Goal: Communication & Community: Share content

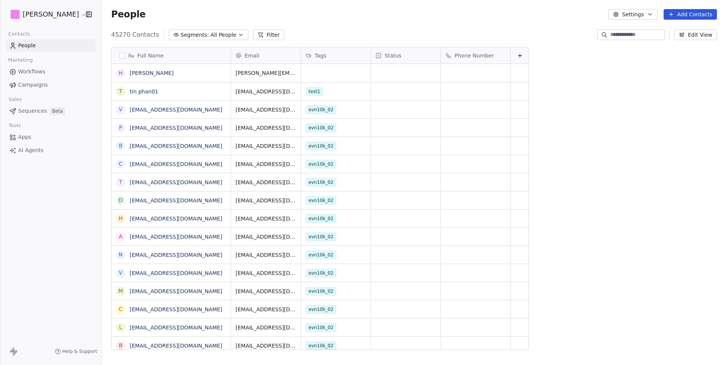
scroll to position [321, 623]
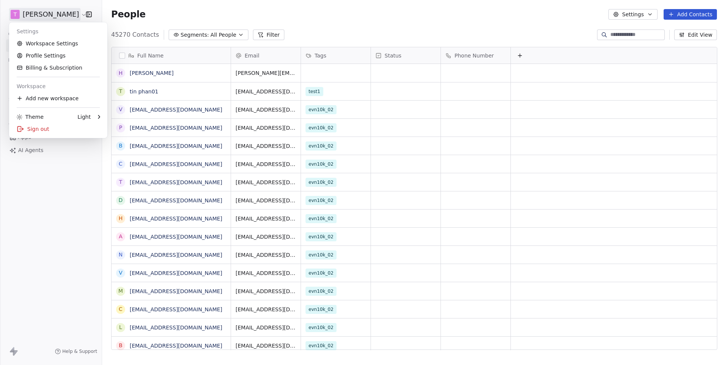
click at [51, 16] on html "[PERSON_NAME] Contacts People Marketing Workflows Campaigns Sales Sequences Bet…" at bounding box center [363, 182] width 726 height 365
click at [53, 44] on link "Workspace Settings" at bounding box center [58, 43] width 92 height 12
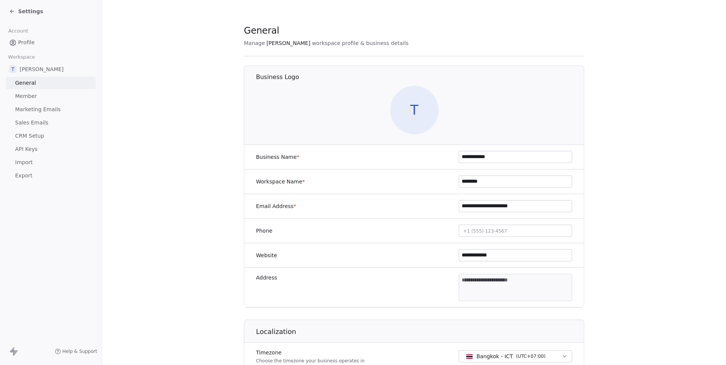
click at [33, 121] on span "Sales Emails" at bounding box center [31, 123] width 33 height 8
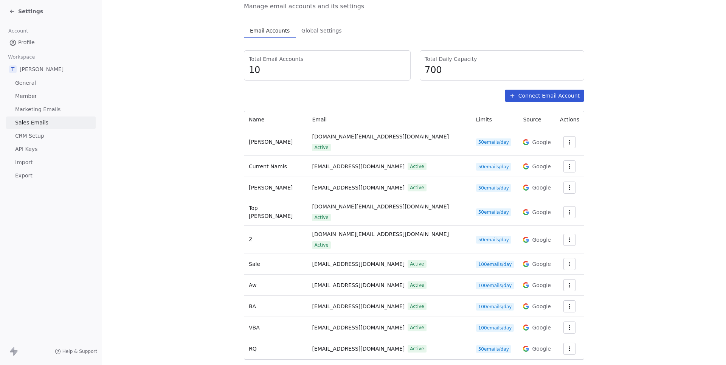
scroll to position [38, 0]
click at [566, 282] on icon "button" at bounding box center [569, 285] width 6 height 6
click at [565, 141] on html "Settings Account Profile Workspace T [PERSON_NAME] General Member Marketing Ema…" at bounding box center [363, 182] width 726 height 365
click at [566, 141] on icon "button" at bounding box center [569, 142] width 6 height 6
click at [565, 141] on html "Settings Account Profile Workspace T [PERSON_NAME] General Member Marketing Ema…" at bounding box center [363, 182] width 726 height 365
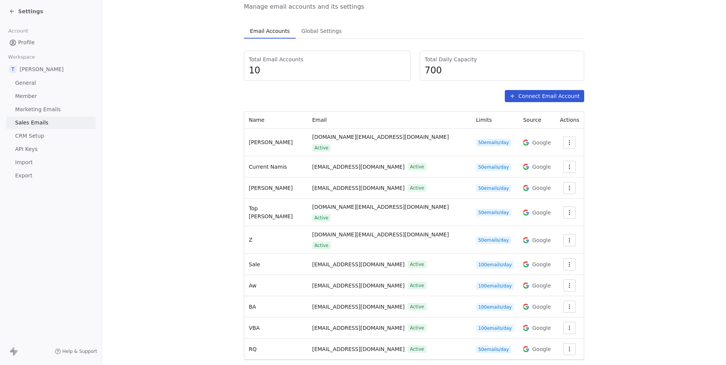
click at [566, 141] on icon "button" at bounding box center [569, 142] width 6 height 6
click at [604, 144] on html "Settings Account Profile Workspace T [PERSON_NAME] General Member Marketing Ema…" at bounding box center [363, 182] width 726 height 365
click at [569, 327] on icon "button" at bounding box center [569, 327] width 0 height 0
click at [556, 327] on span "Settings" at bounding box center [554, 325] width 22 height 8
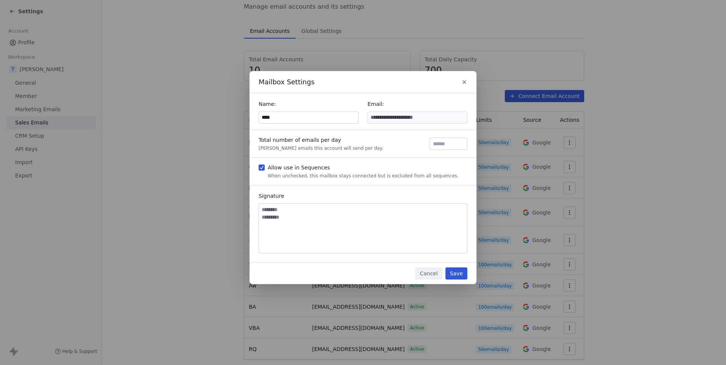
click at [427, 271] on button "Cancel" at bounding box center [428, 273] width 27 height 12
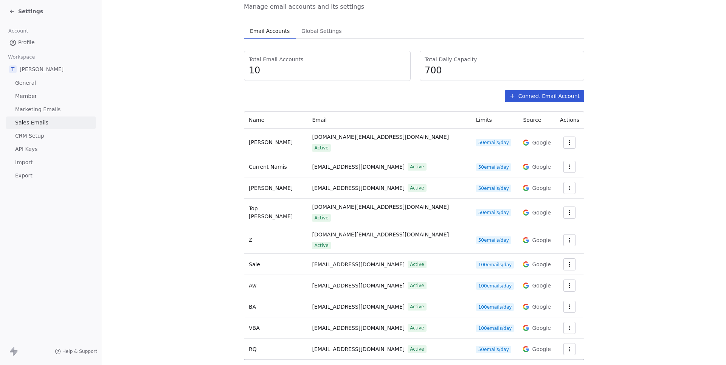
click at [566, 303] on icon "button" at bounding box center [569, 306] width 6 height 6
click at [551, 302] on span "Settings" at bounding box center [554, 304] width 22 height 8
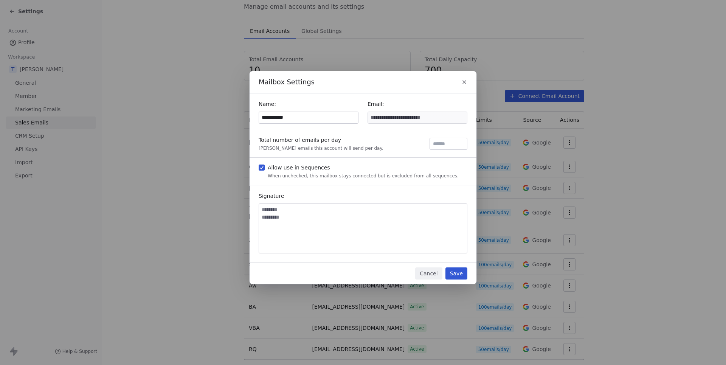
click at [309, 114] on input "**********" at bounding box center [308, 117] width 99 height 11
click at [432, 268] on button "Cancel" at bounding box center [428, 273] width 27 height 12
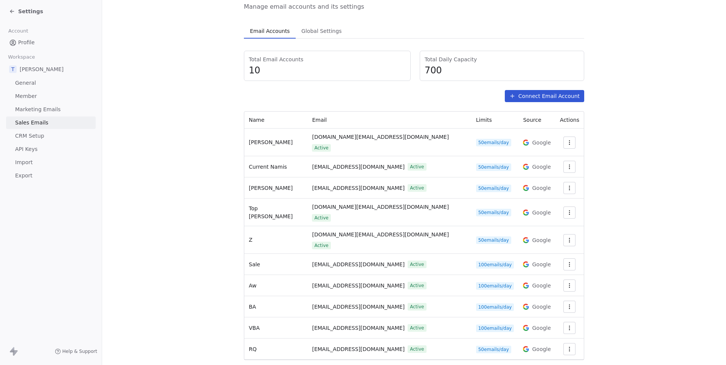
click at [23, 14] on span "Settings" at bounding box center [30, 12] width 25 height 8
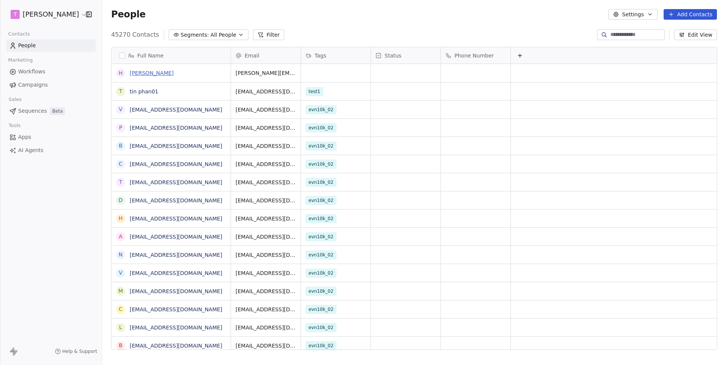
scroll to position [321, 623]
click at [156, 72] on link "[PERSON_NAME]" at bounding box center [152, 73] width 44 height 6
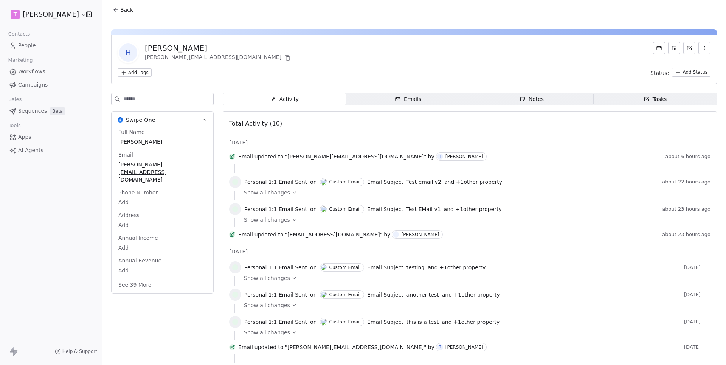
click at [405, 101] on div "Emails" at bounding box center [408, 99] width 26 height 8
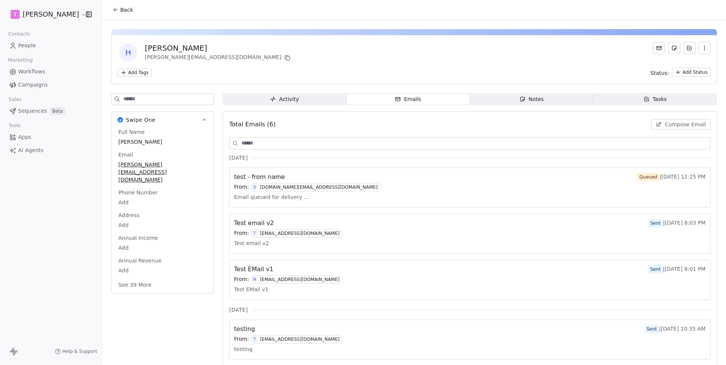
click at [422, 98] on span "Emails Emails" at bounding box center [408, 99] width 124 height 12
click at [686, 125] on span "Compose Email" at bounding box center [684, 125] width 41 height 8
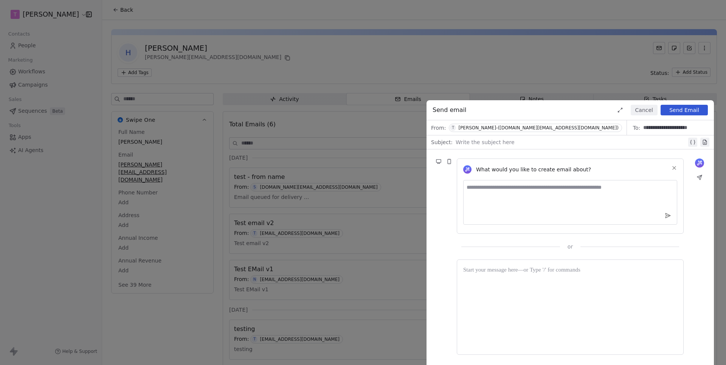
click at [514, 126] on div "[PERSON_NAME]-([DOMAIN_NAME][EMAIL_ADDRESS][DOMAIN_NAME])" at bounding box center [538, 127] width 160 height 5
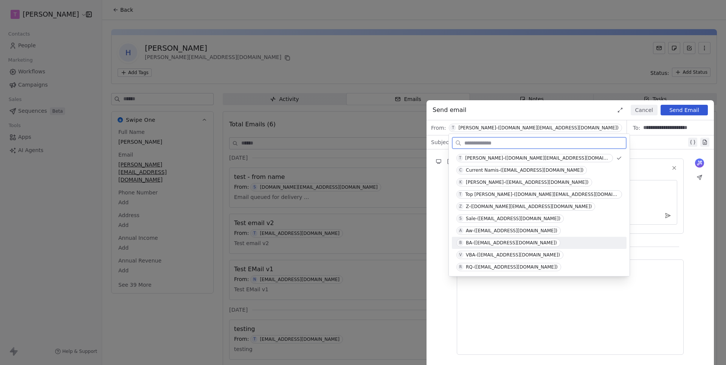
click at [516, 243] on div "BA-([EMAIL_ADDRESS][DOMAIN_NAME])" at bounding box center [511, 242] width 91 height 5
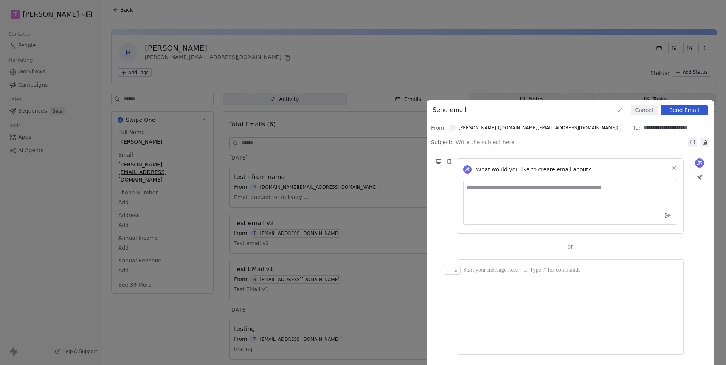
click at [475, 144] on div at bounding box center [570, 142] width 231 height 9
click at [481, 139] on div "**********" at bounding box center [571, 142] width 232 height 9
copy div "**********"
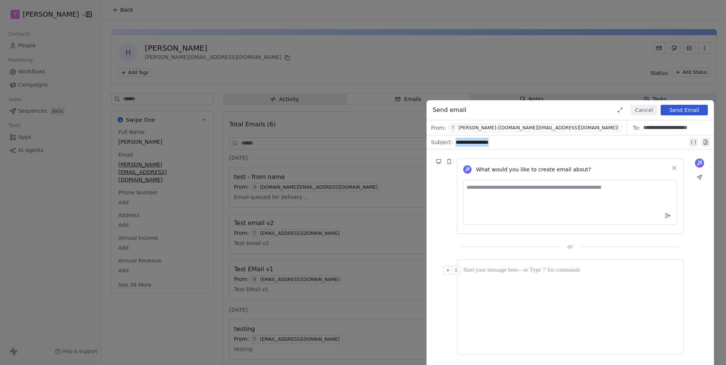
click at [486, 283] on div at bounding box center [570, 307] width 214 height 82
click at [682, 108] on button "Send Email" at bounding box center [683, 110] width 47 height 11
